Goal: Task Accomplishment & Management: Manage account settings

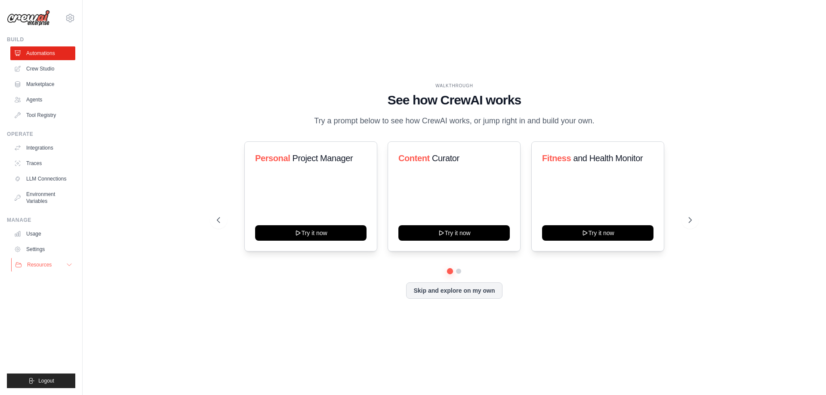
click at [37, 265] on span "Resources" at bounding box center [39, 264] width 25 height 7
click at [34, 249] on link "Settings" at bounding box center [43, 250] width 65 height 14
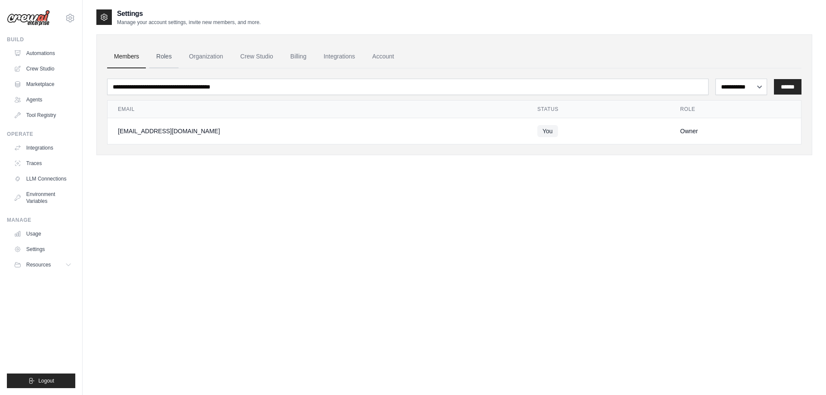
click at [165, 56] on link "Roles" at bounding box center [163, 56] width 29 height 23
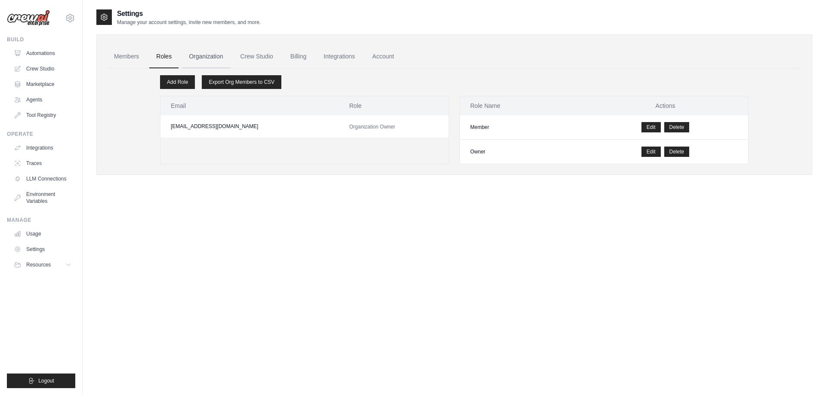
click at [205, 59] on link "Organization" at bounding box center [206, 56] width 48 height 23
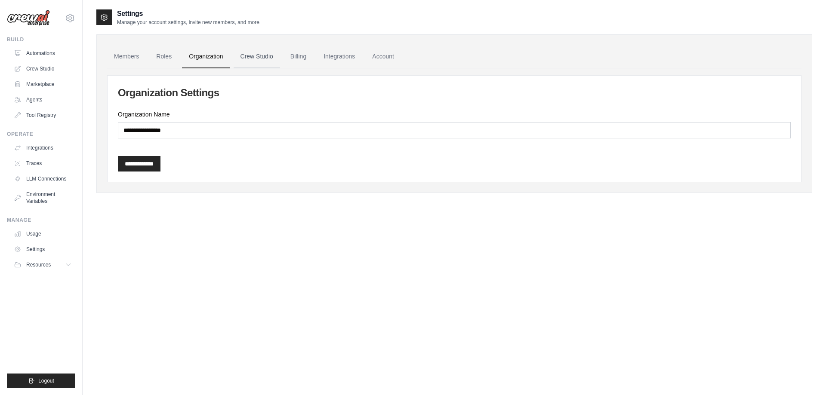
click at [255, 61] on link "Crew Studio" at bounding box center [257, 56] width 46 height 23
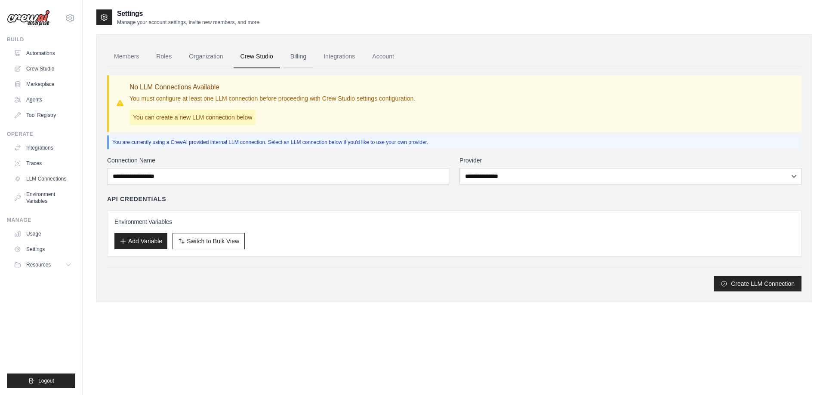
click at [301, 58] on link "Billing" at bounding box center [298, 56] width 30 height 23
